Goal: Transaction & Acquisition: Purchase product/service

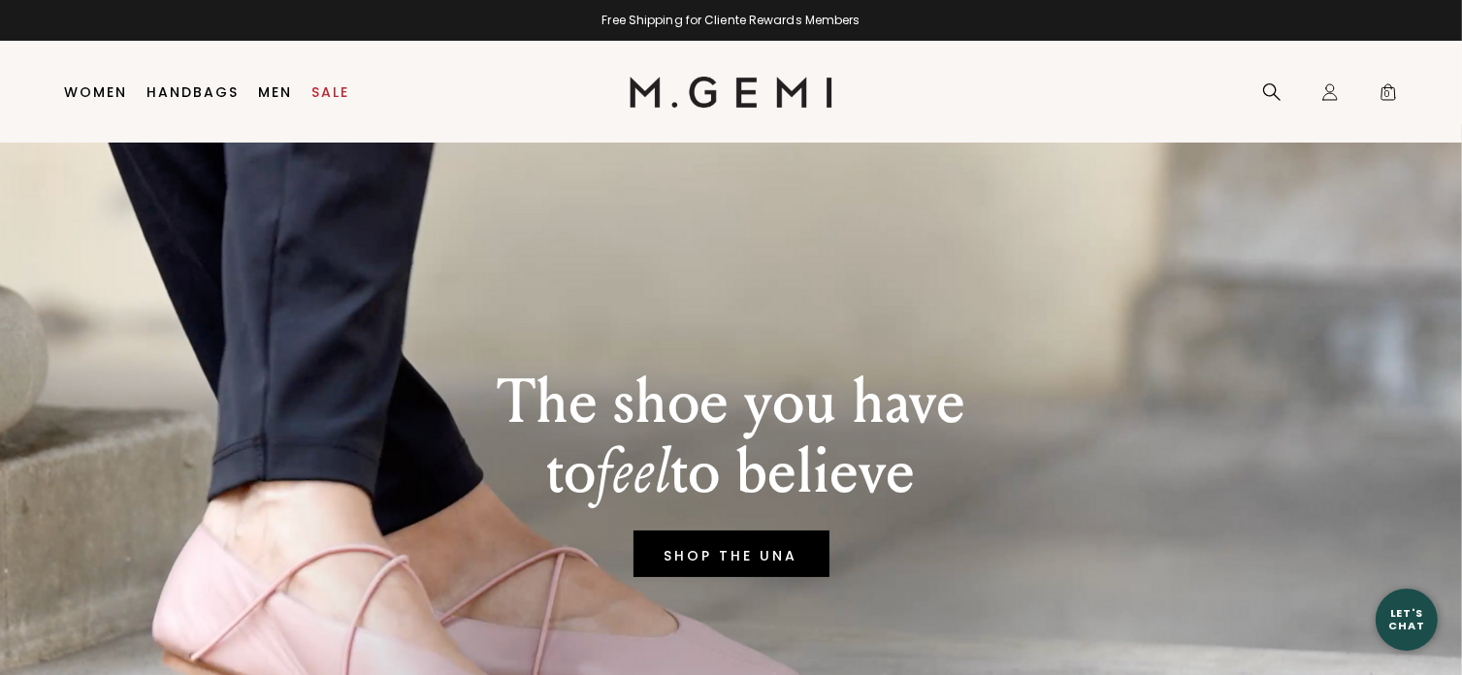
scroll to position [41, 0]
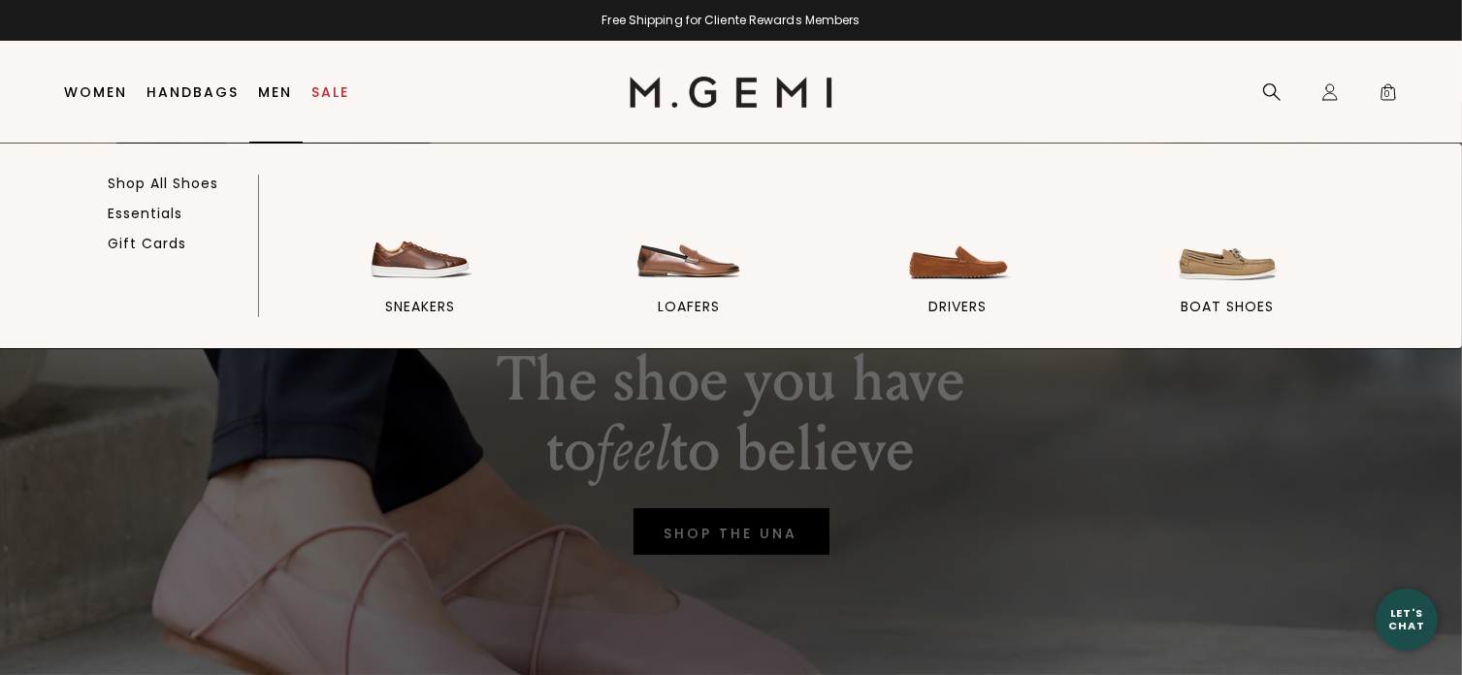
click at [259, 92] on link "Men" at bounding box center [276, 92] width 34 height 16
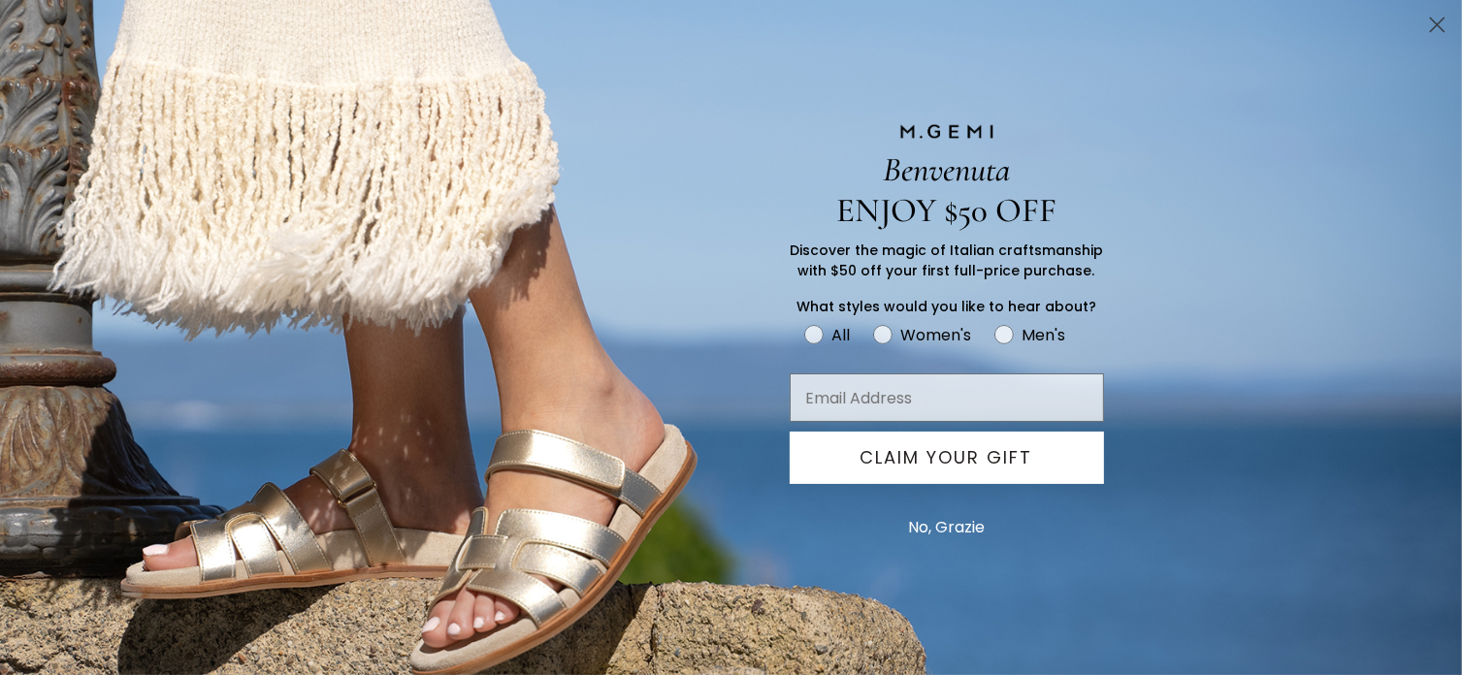
scroll to position [493, 0]
click at [916, 527] on button "No, Grazie" at bounding box center [946, 527] width 96 height 48
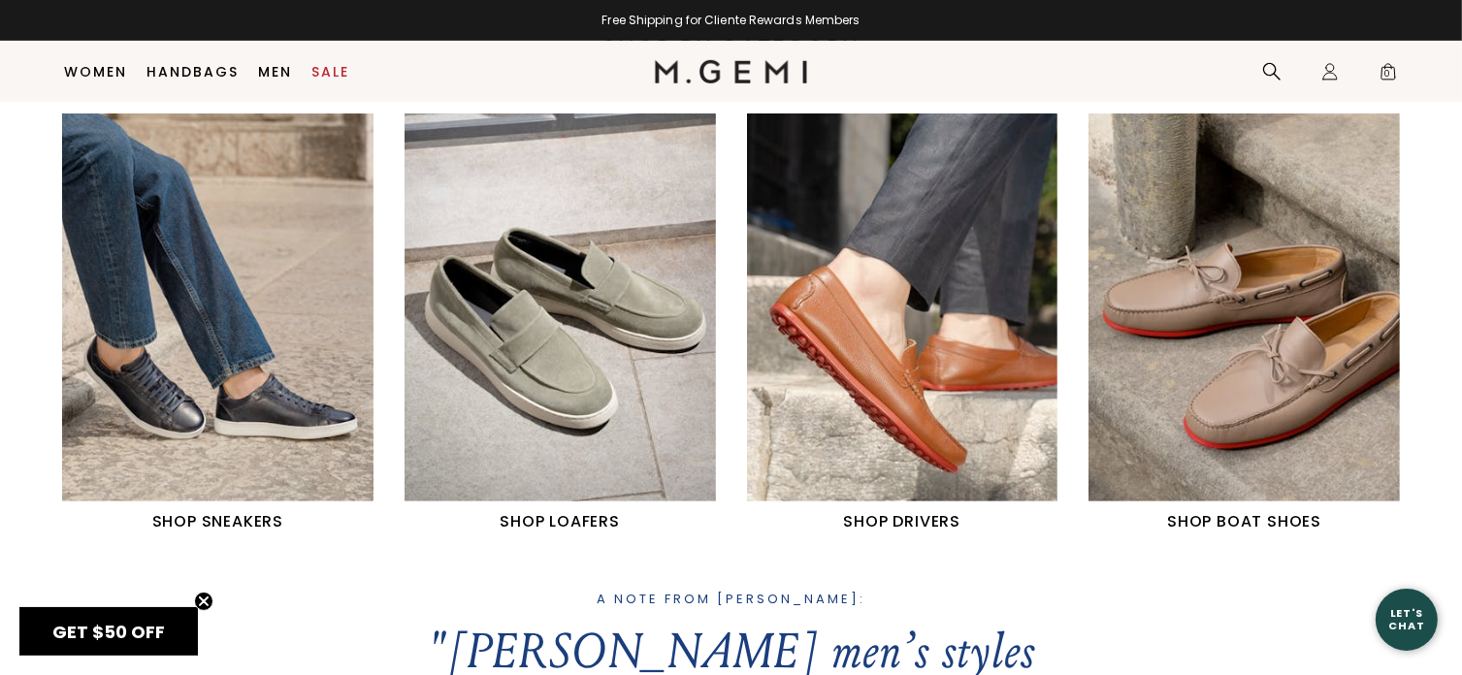
scroll to position [881, 0]
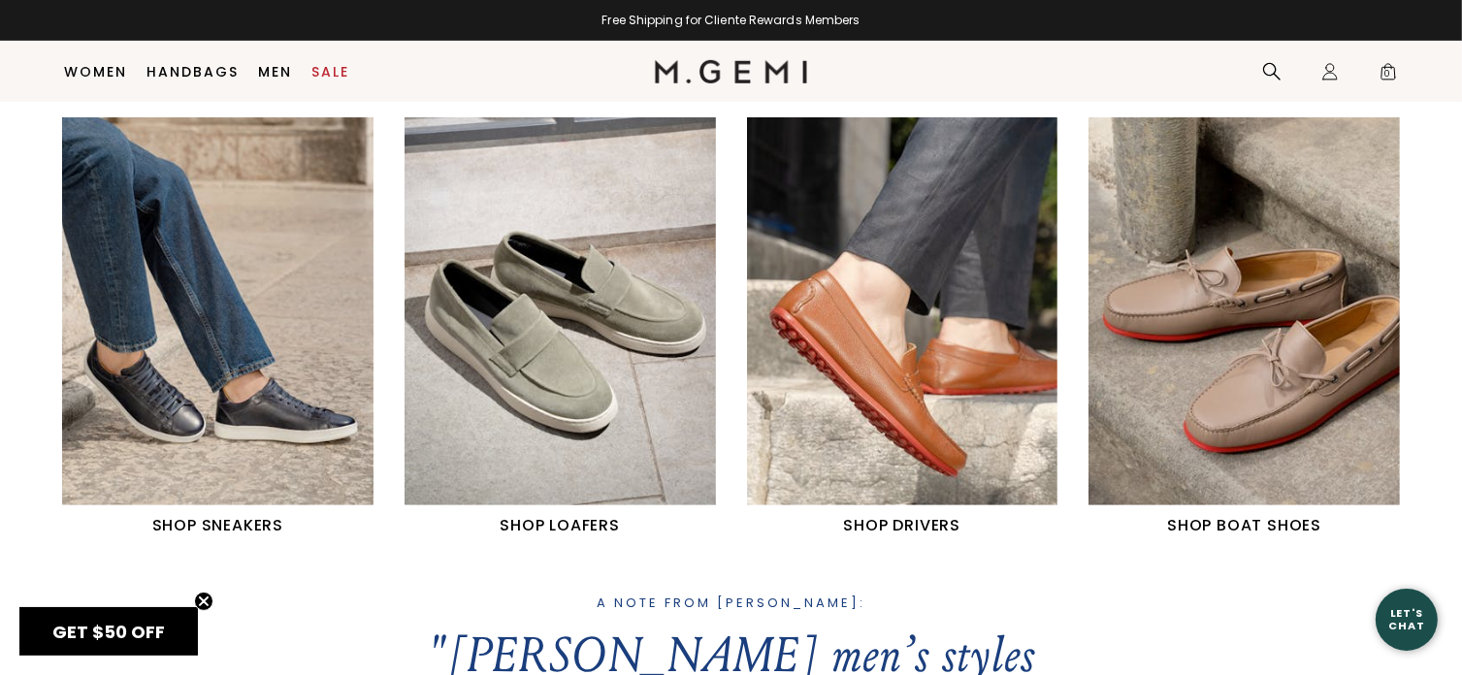
click at [304, 401] on img "1 / 4" at bounding box center [217, 311] width 311 height 389
click at [245, 523] on h1 "SHOP SNEAKERS" at bounding box center [217, 525] width 311 height 23
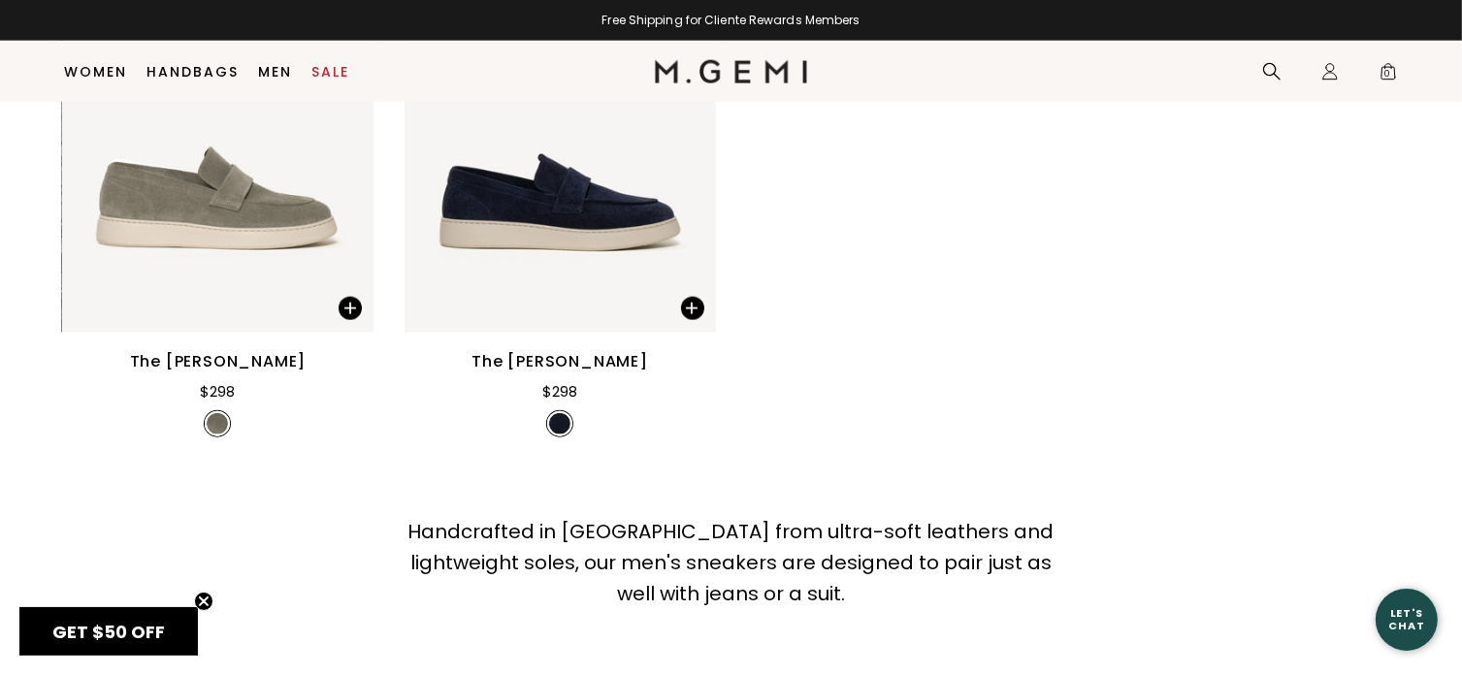
scroll to position [2019, 0]
